Goal: Task Accomplishment & Management: Use online tool/utility

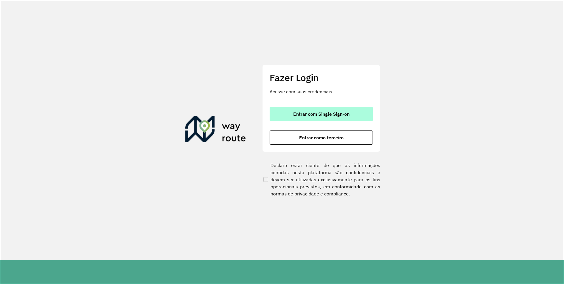
click at [325, 115] on span "Entrar com Single Sign-on" at bounding box center [321, 113] width 56 height 5
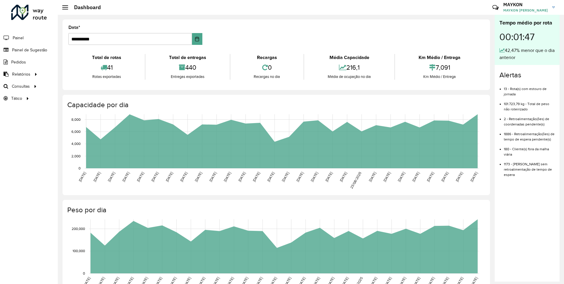
click at [382, 5] on hb-header "Dashboard Críticas? Dúvidas? Elogios? Sugestões? Entre em contato conosco! MAYK…" at bounding box center [311, 7] width 506 height 15
click at [17, 37] on span "Painel" at bounding box center [19, 38] width 12 height 6
click at [24, 86] on span "Consultas" at bounding box center [21, 86] width 19 height 6
click at [89, 87] on span "Roteirização" at bounding box center [79, 86] width 24 height 6
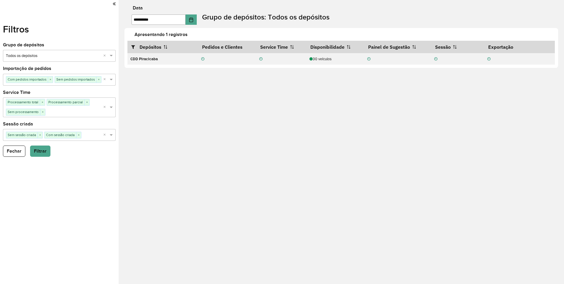
click at [114, 4] on icon at bounding box center [114, 3] width 3 height 5
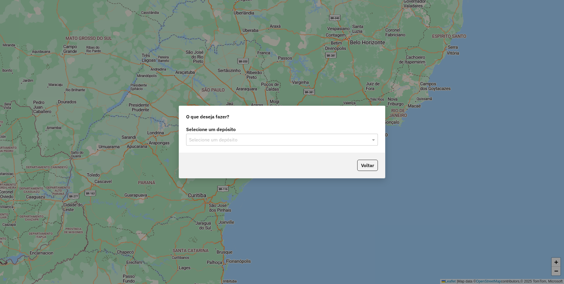
click at [232, 138] on input "text" at bounding box center [276, 139] width 174 height 7
click at [225, 157] on div "CDD Piracicaba" at bounding box center [281, 157] width 191 height 10
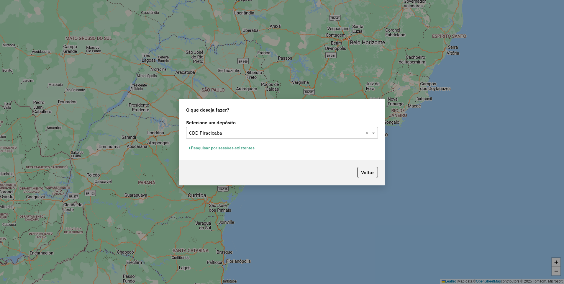
click at [229, 149] on button "Pesquisar por sessões existentes" at bounding box center [221, 147] width 71 height 9
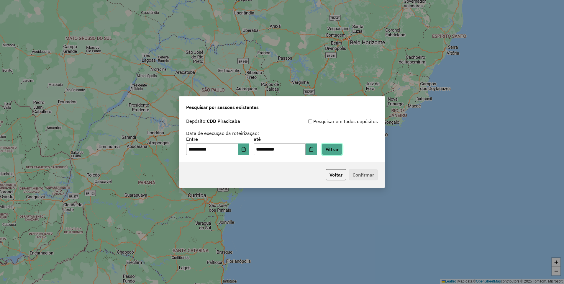
click at [341, 148] on button "Filtrar" at bounding box center [331, 149] width 21 height 11
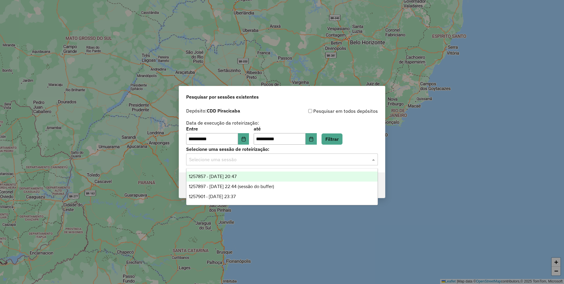
click at [221, 158] on input "text" at bounding box center [276, 159] width 174 height 7
click at [237, 175] on span "1257857 - 02/09/2025 20:47" at bounding box center [213, 176] width 48 height 5
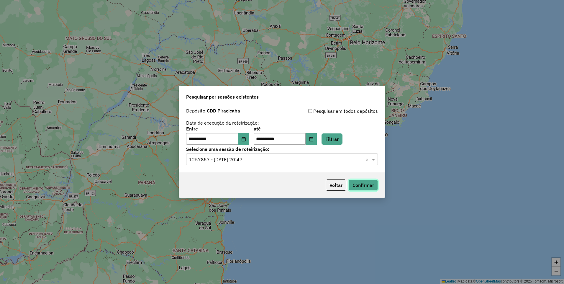
click at [351, 185] on button "Confirmar" at bounding box center [363, 184] width 29 height 11
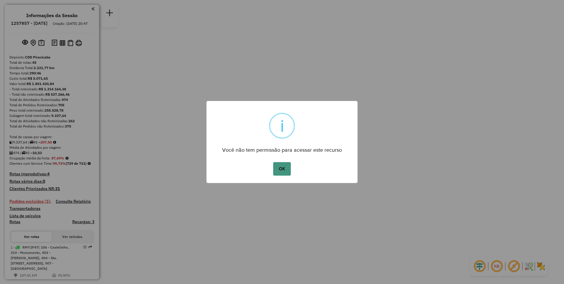
click at [288, 168] on button "OK" at bounding box center [281, 169] width 17 height 14
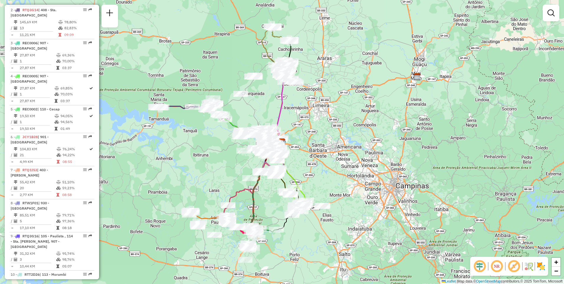
scroll to position [1590, 0]
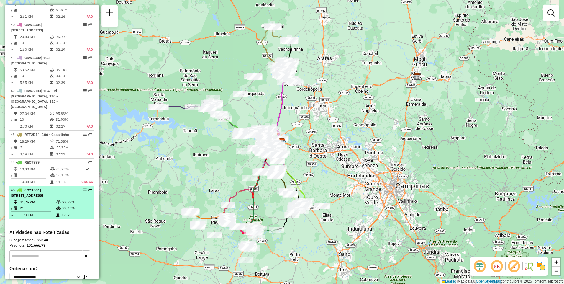
click at [36, 188] on span "| [STREET_ADDRESS]" at bounding box center [27, 193] width 32 height 10
select select "**********"
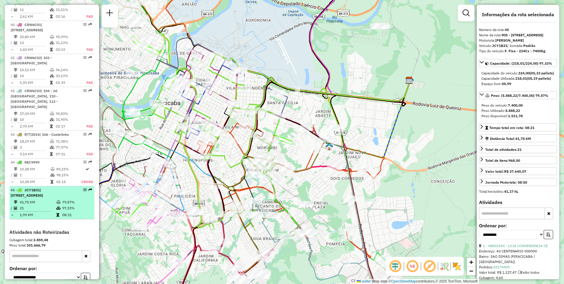
click at [37, 187] on div "45 - JCY1B31 | 905 - [STREET_ADDRESS]" at bounding box center [42, 192] width 63 height 11
click at [72, 187] on div "45 - JCY1B31 | 905 - [STREET_ADDRESS]" at bounding box center [52, 192] width 83 height 11
drag, startPoint x: 72, startPoint y: 147, endPoint x: 33, endPoint y: 148, distance: 38.3
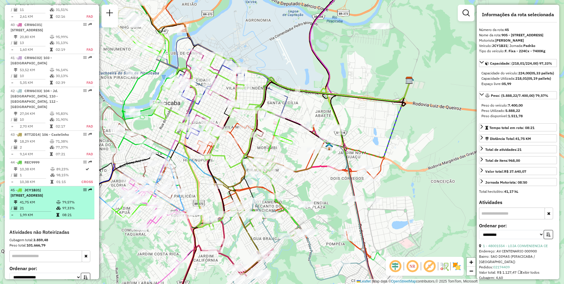
click at [33, 188] on span "| [STREET_ADDRESS]" at bounding box center [27, 193] width 32 height 10
click at [29, 187] on div "45 - JCY1B31 | 905 - [STREET_ADDRESS]" at bounding box center [42, 192] width 63 height 11
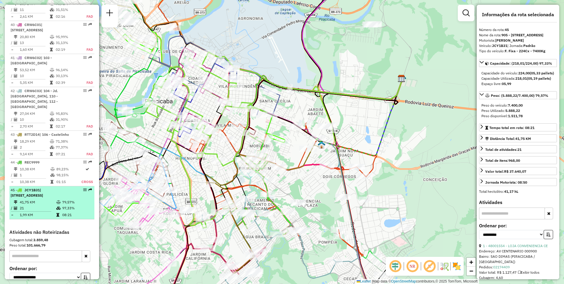
click at [28, 199] on td "41,75 KM" at bounding box center [37, 202] width 37 height 6
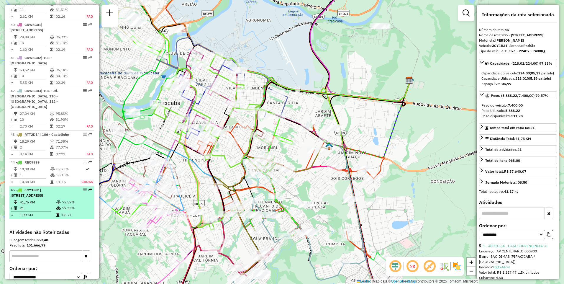
click at [28, 199] on td "41,75 KM" at bounding box center [37, 202] width 37 height 6
drag, startPoint x: 28, startPoint y: 161, endPoint x: 14, endPoint y: 156, distance: 14.9
click at [13, 186] on li "45 - JCY1B31 | 905 - [GEOGRAPHIC_DATA] , 906 - [GEOGRAPHIC_DATA] 41,75 KM 79,57…" at bounding box center [51, 202] width 85 height 33
click at [83, 188] on em at bounding box center [85, 190] width 4 height 4
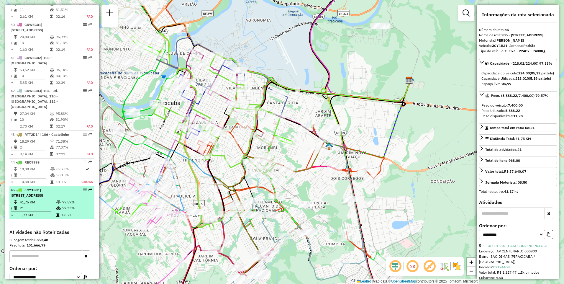
click at [83, 188] on em at bounding box center [85, 190] width 4 height 4
click at [35, 187] on div "45 - JCY1B31 | 905 - [STREET_ADDRESS]" at bounding box center [42, 192] width 63 height 11
click at [40, 199] on td "41,75 KM" at bounding box center [37, 202] width 37 height 6
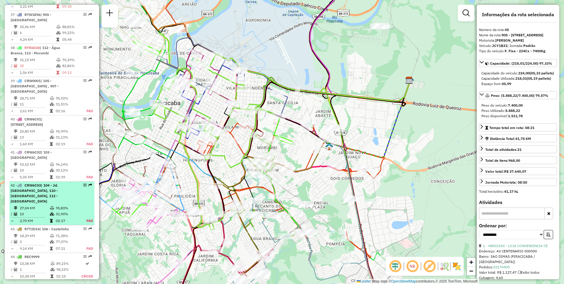
scroll to position [1525, 0]
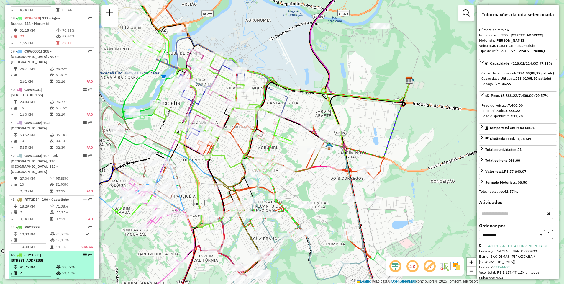
click at [41, 252] on div "45 - JCY1B31 | 905 - [STREET_ADDRESS]" at bounding box center [42, 257] width 63 height 11
drag, startPoint x: 41, startPoint y: 209, endPoint x: 25, endPoint y: 222, distance: 20.2
click at [25, 264] on td "41,75 KM" at bounding box center [37, 267] width 37 height 6
click at [19, 264] on td at bounding box center [17, 267] width 6 height 6
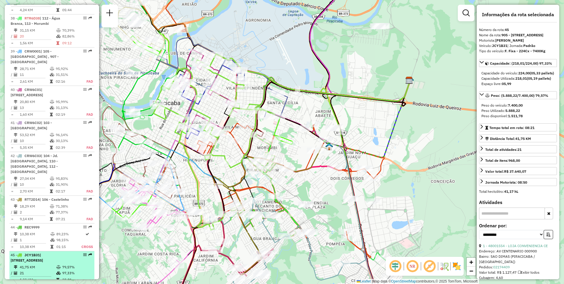
click at [12, 277] on td "=" at bounding box center [12, 280] width 3 height 6
click at [89, 253] on em at bounding box center [90, 255] width 4 height 4
click at [84, 253] on em at bounding box center [85, 255] width 4 height 4
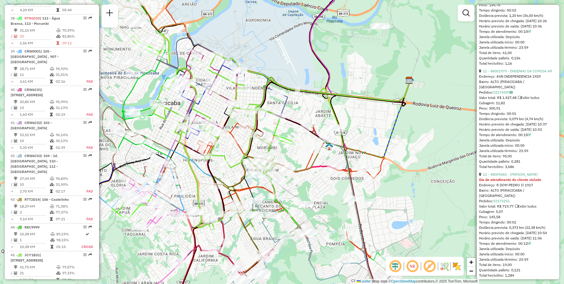
scroll to position [1298, 0]
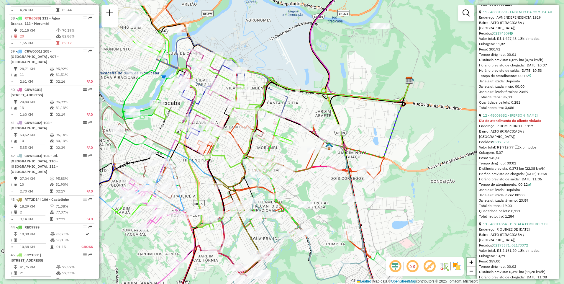
click at [411, 264] on em at bounding box center [412, 266] width 14 height 14
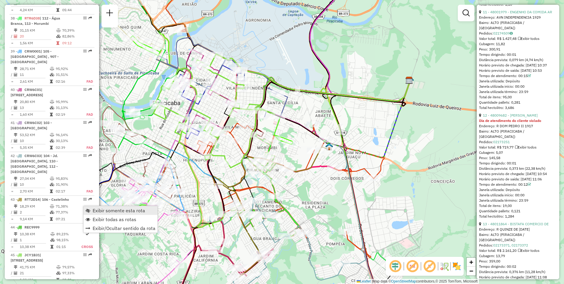
click at [110, 209] on span "Exibir somente esta rota" at bounding box center [119, 210] width 52 height 5
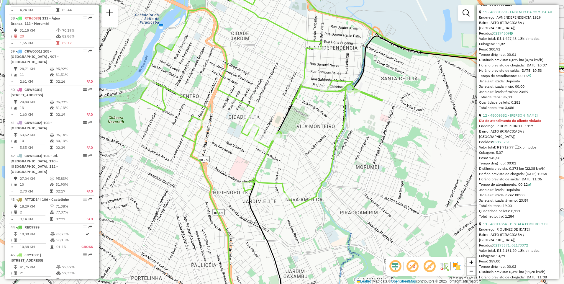
drag, startPoint x: 246, startPoint y: 160, endPoint x: 295, endPoint y: 166, distance: 49.4
click at [295, 166] on div "Janela de atendimento Grade de atendimento Capacidade Transportadoras Veículos …" at bounding box center [282, 142] width 564 height 284
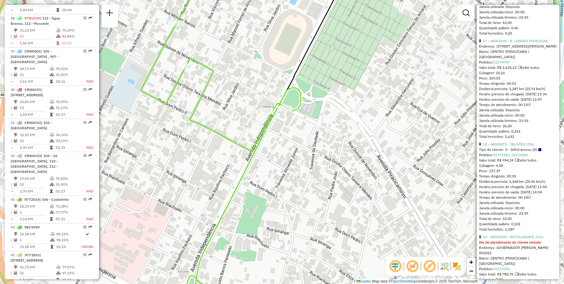
scroll to position [2005, 0]
